Goal: Navigation & Orientation: Find specific page/section

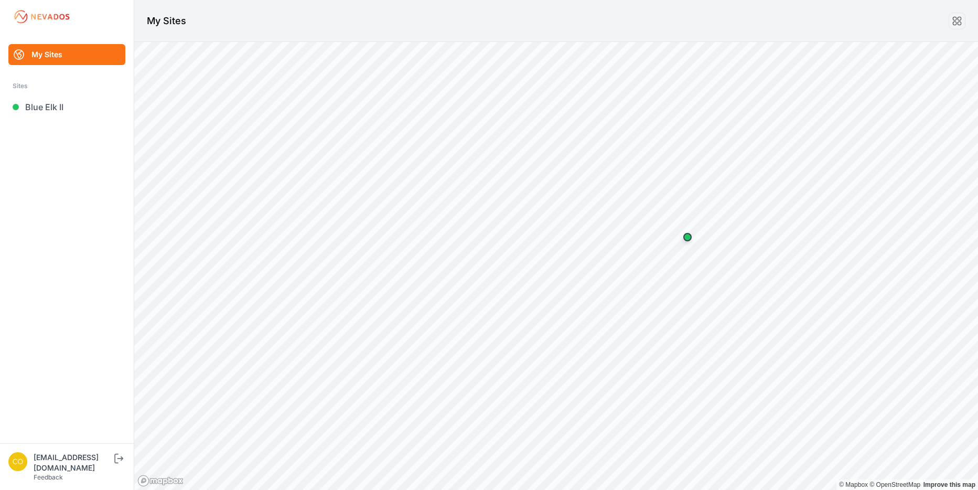
click at [78, 53] on link "My Sites" at bounding box center [66, 54] width 117 height 21
click at [53, 52] on link "My Sites" at bounding box center [66, 54] width 117 height 21
click at [45, 57] on link "My Sites" at bounding box center [66, 54] width 117 height 21
click at [68, 64] on link "My Sites" at bounding box center [66, 54] width 117 height 21
click at [168, 23] on h1 "My Sites" at bounding box center [166, 21] width 39 height 15
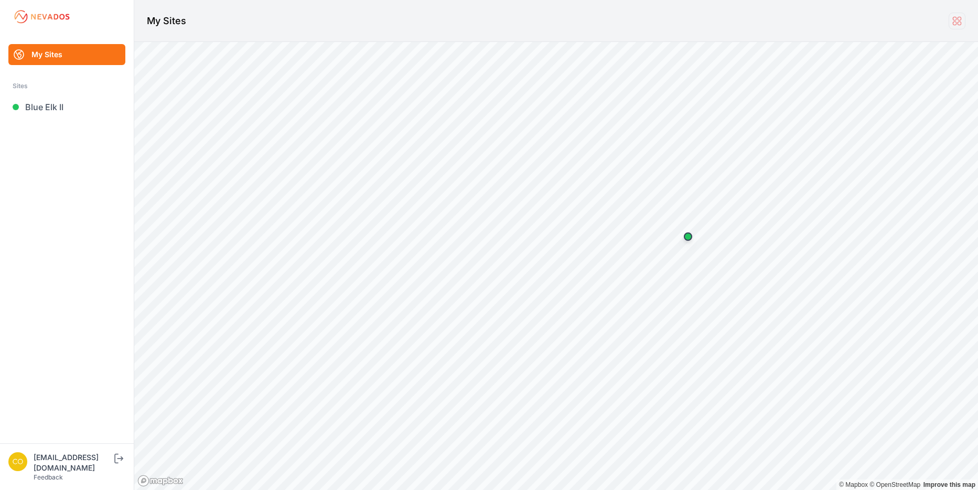
click at [952, 20] on icon at bounding box center [957, 21] width 12 height 12
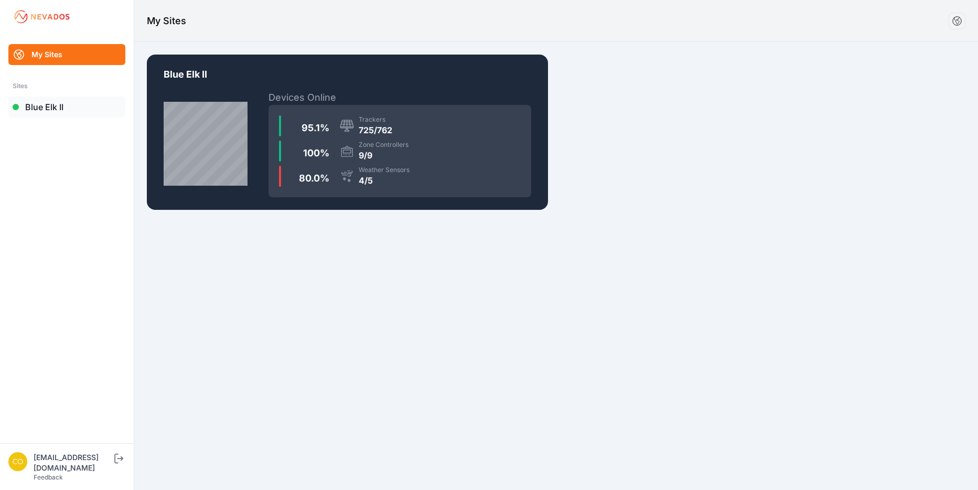
click at [55, 111] on link "Blue Elk II" at bounding box center [66, 106] width 117 height 21
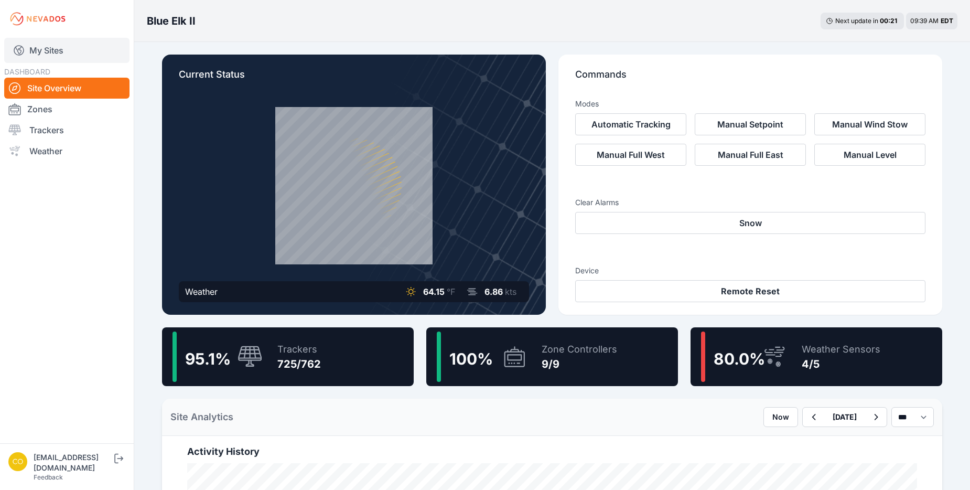
click at [41, 45] on link "My Sites" at bounding box center [66, 50] width 125 height 25
